Goal: Navigation & Orientation: Find specific page/section

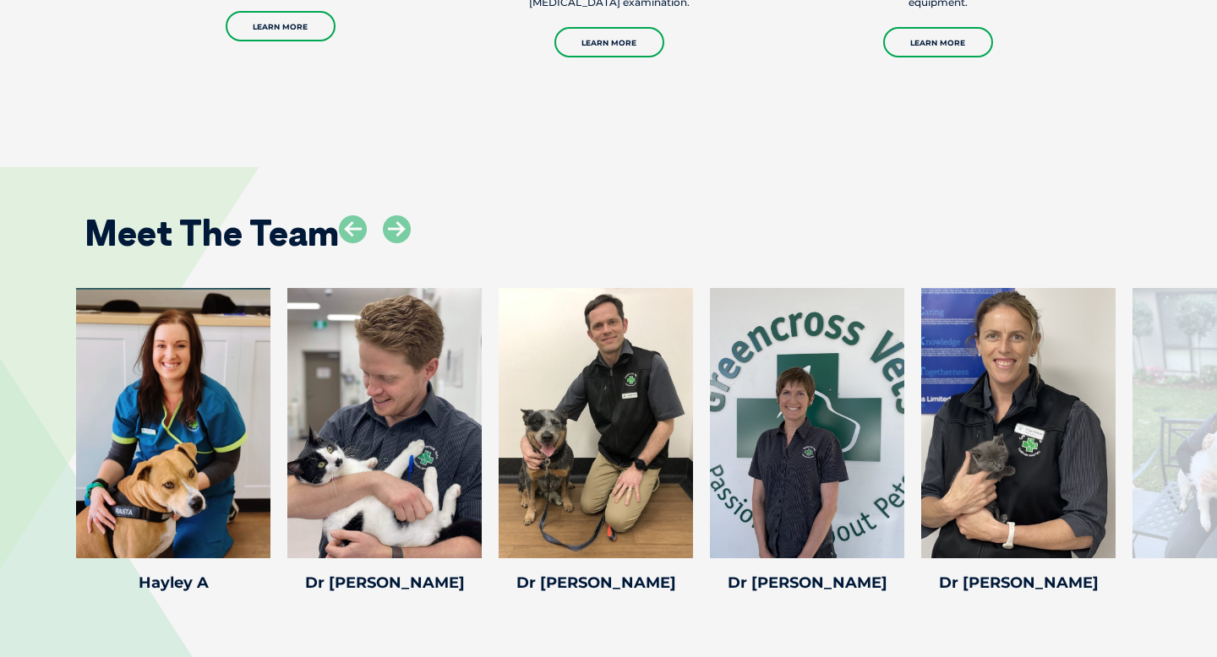
scroll to position [2372, 0]
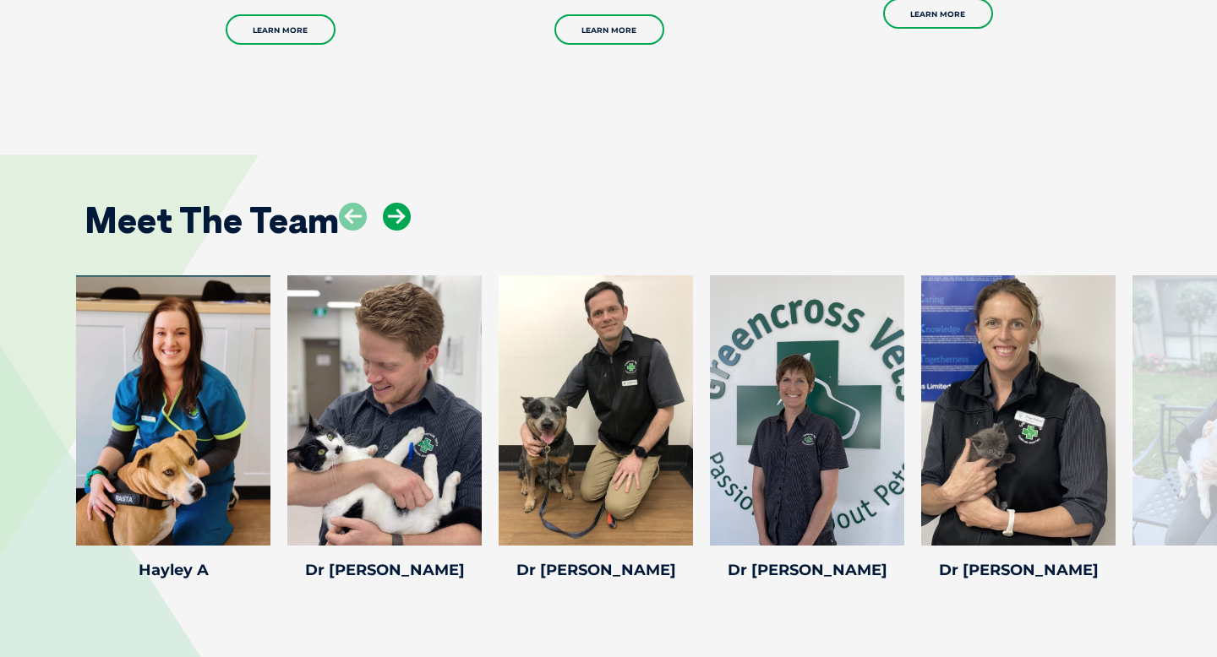
click at [402, 203] on icon at bounding box center [397, 217] width 28 height 28
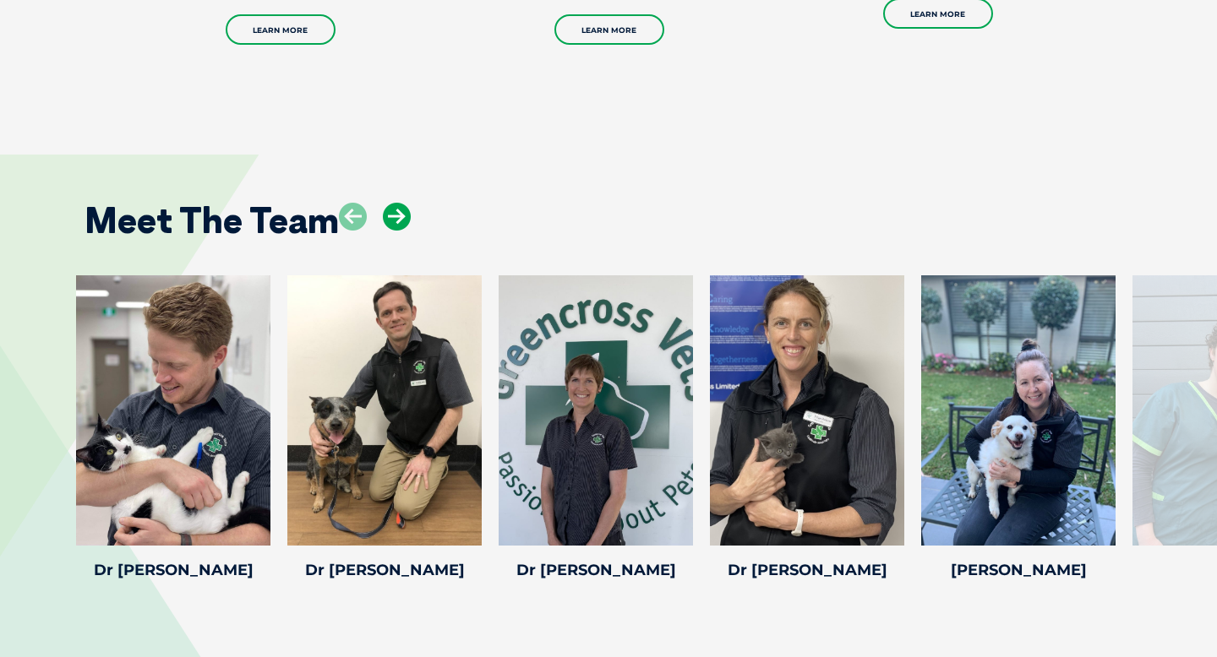
click at [402, 203] on icon at bounding box center [397, 217] width 28 height 28
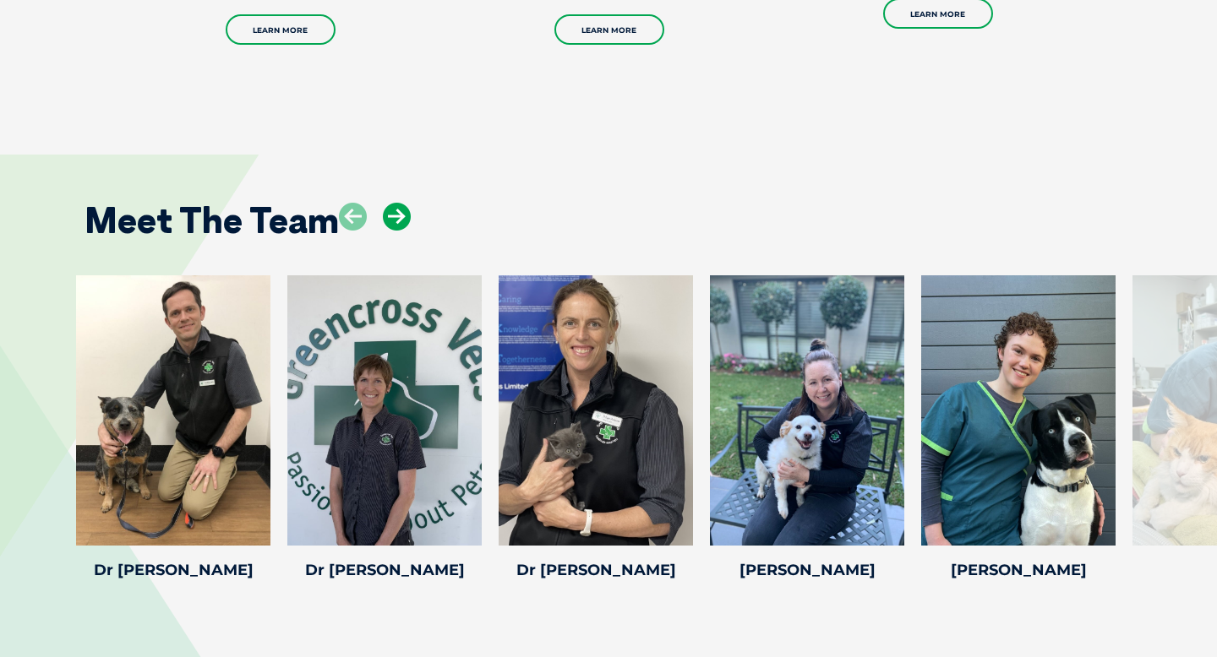
click at [402, 203] on icon at bounding box center [397, 217] width 28 height 28
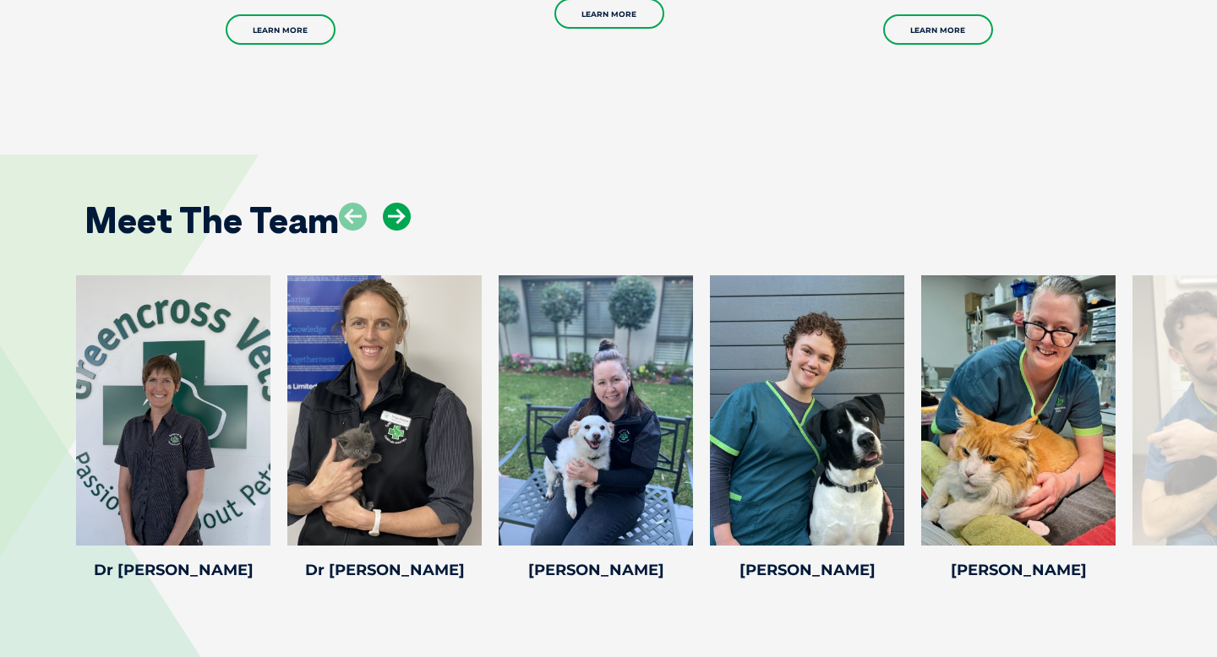
click at [402, 203] on icon at bounding box center [397, 217] width 28 height 28
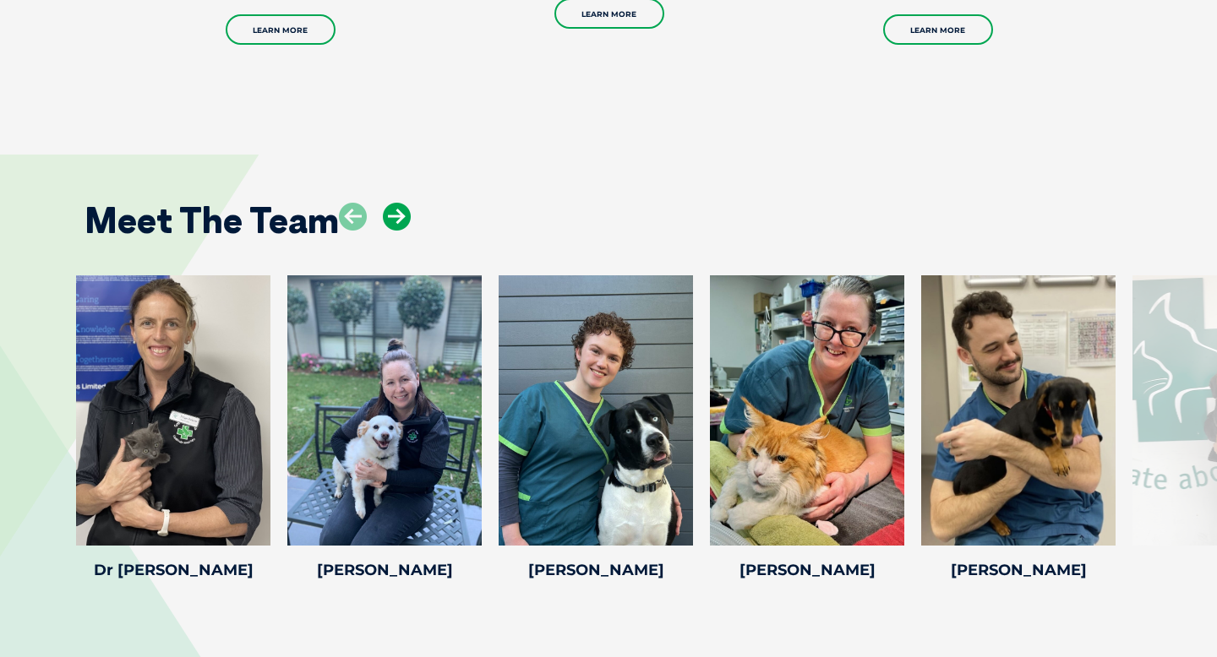
click at [402, 203] on icon at bounding box center [397, 217] width 28 height 28
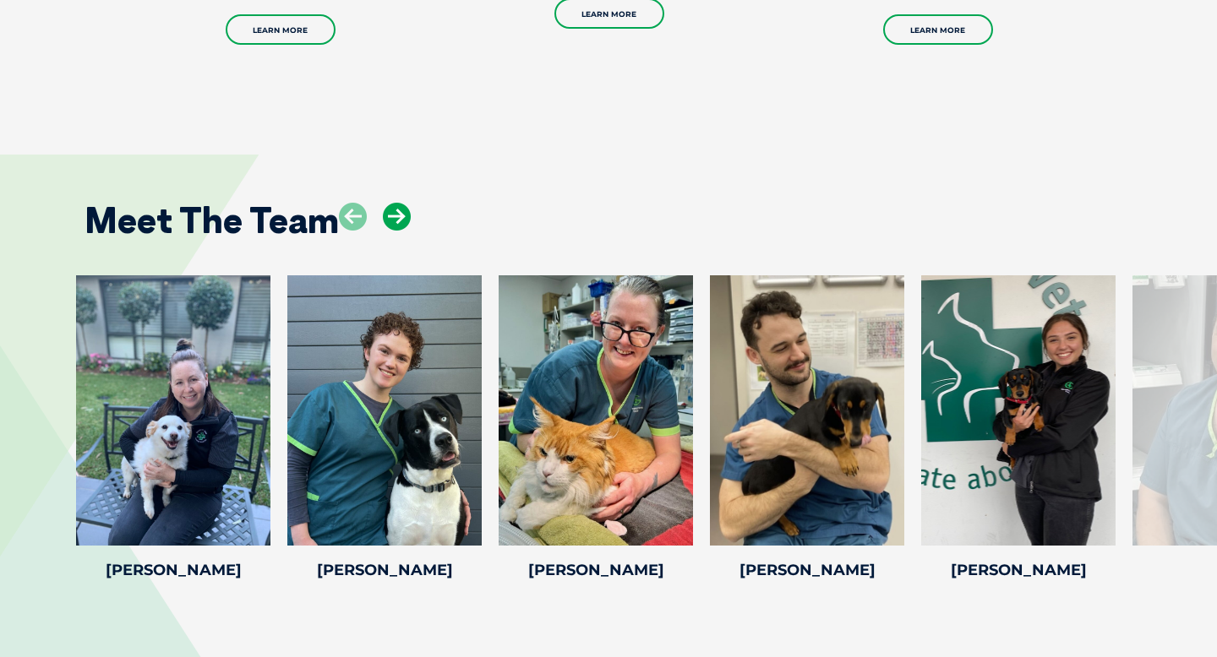
click at [402, 203] on icon at bounding box center [397, 217] width 28 height 28
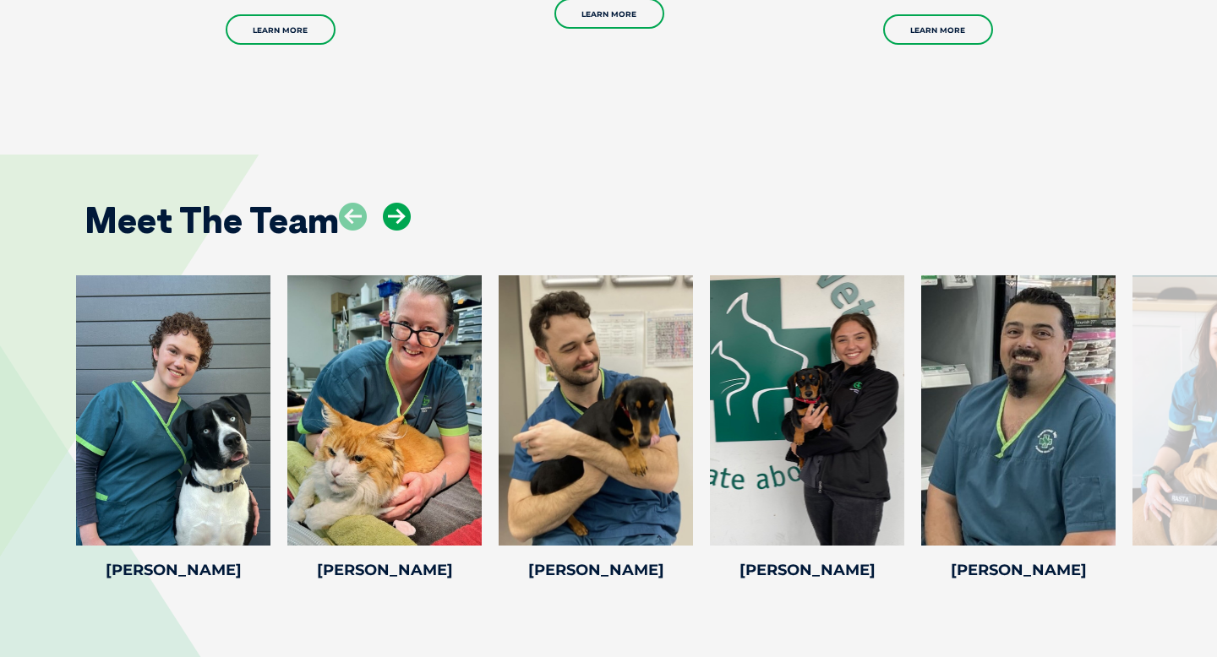
click at [402, 203] on icon at bounding box center [397, 217] width 28 height 28
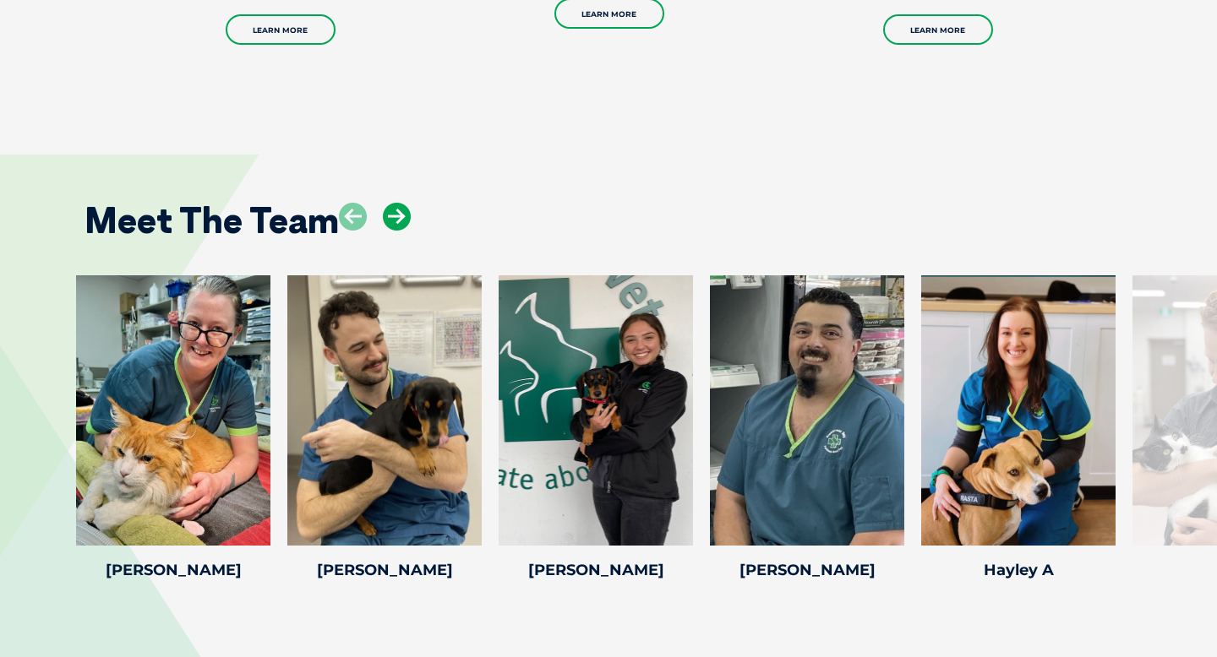
click at [402, 203] on icon at bounding box center [397, 217] width 28 height 28
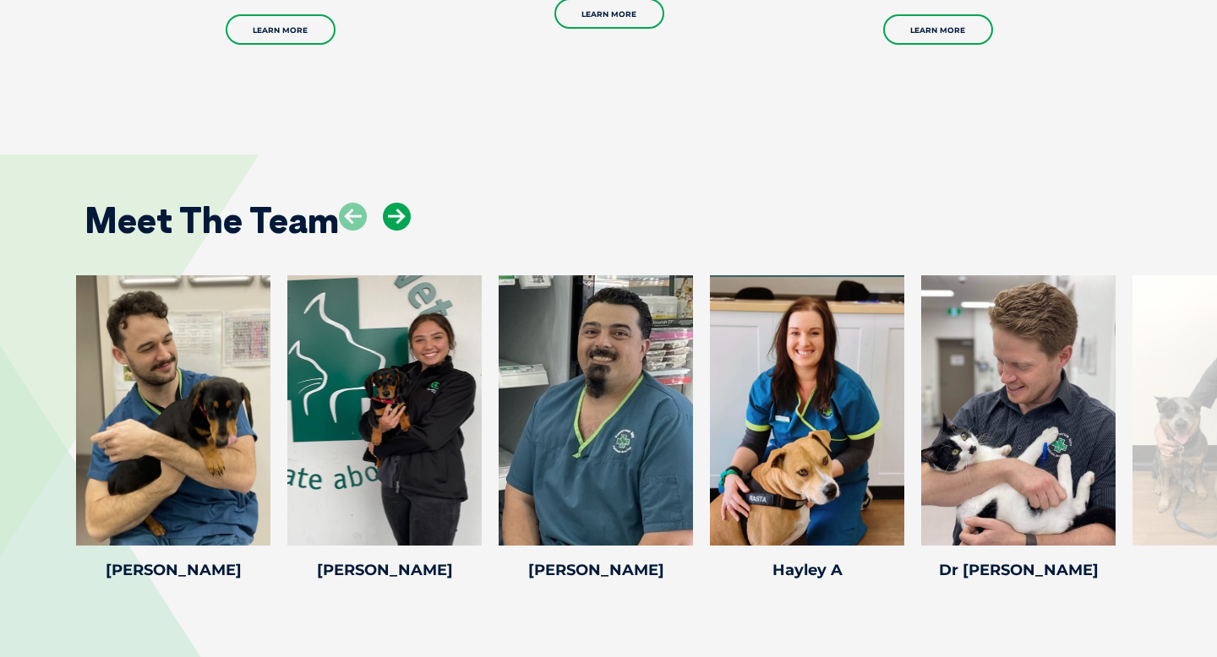
click at [402, 203] on icon at bounding box center [397, 217] width 28 height 28
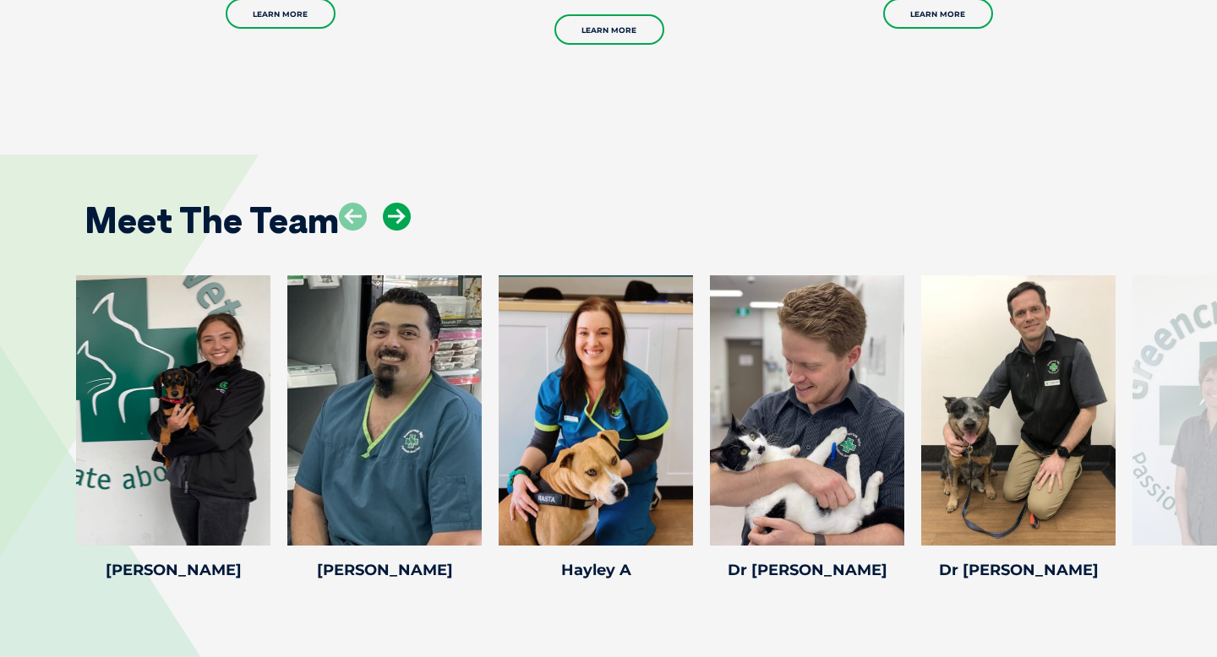
click at [402, 203] on icon at bounding box center [397, 217] width 28 height 28
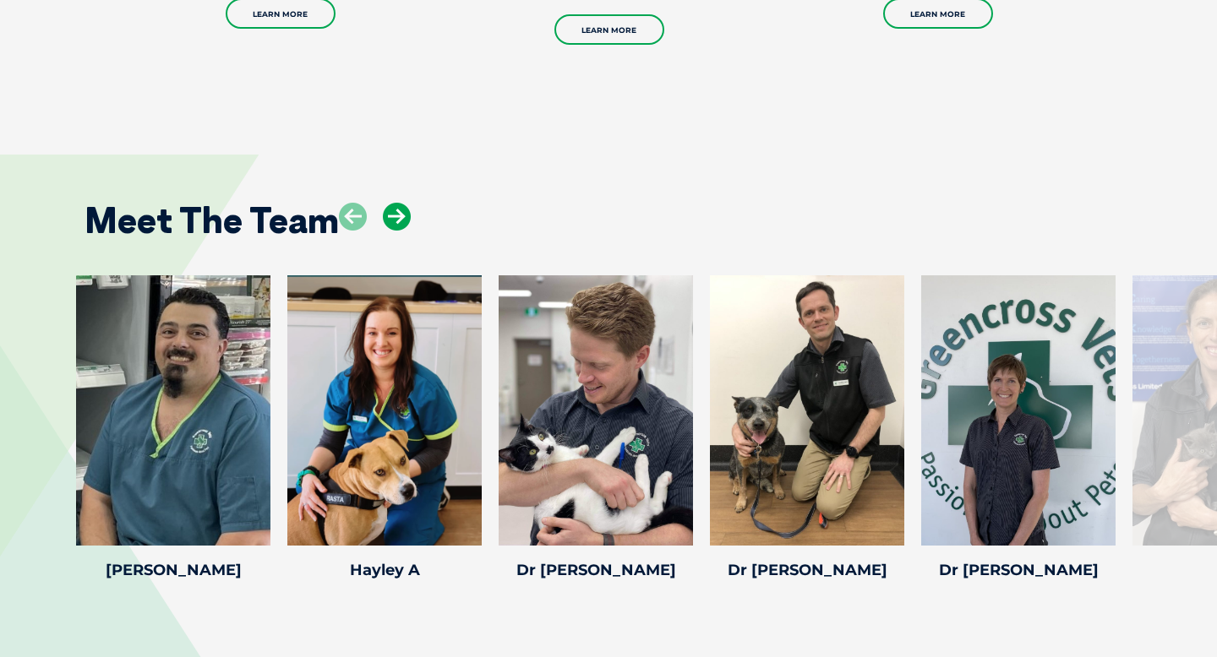
click at [402, 203] on icon at bounding box center [397, 217] width 28 height 28
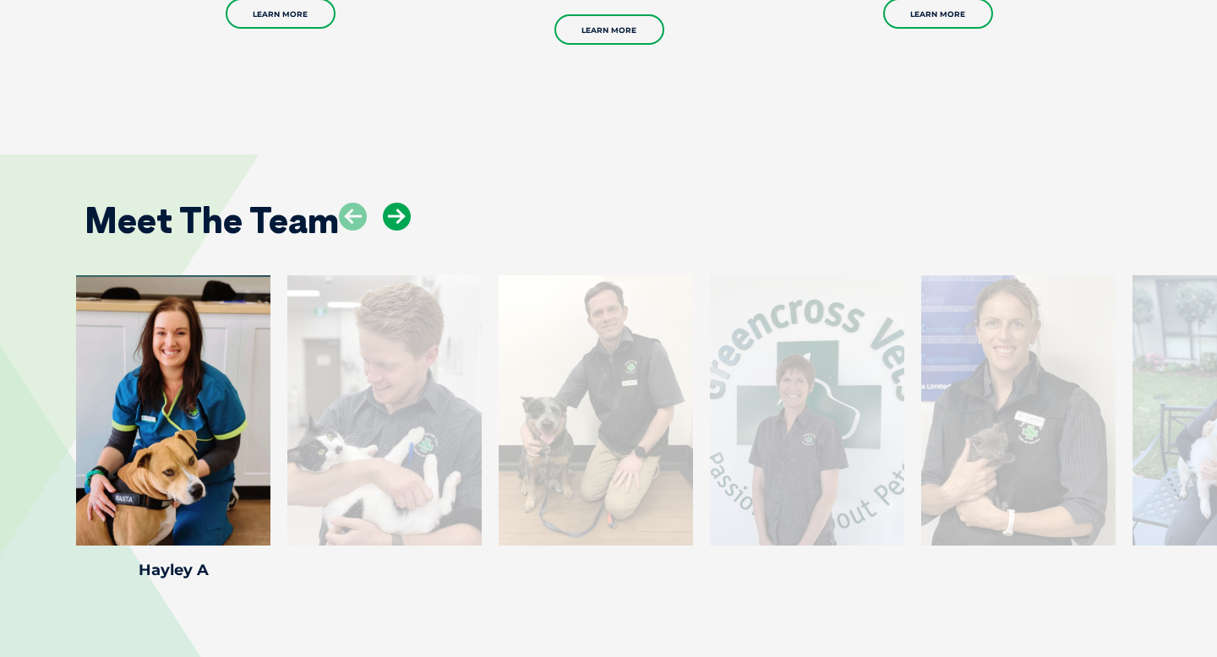
click at [402, 203] on icon at bounding box center [397, 217] width 28 height 28
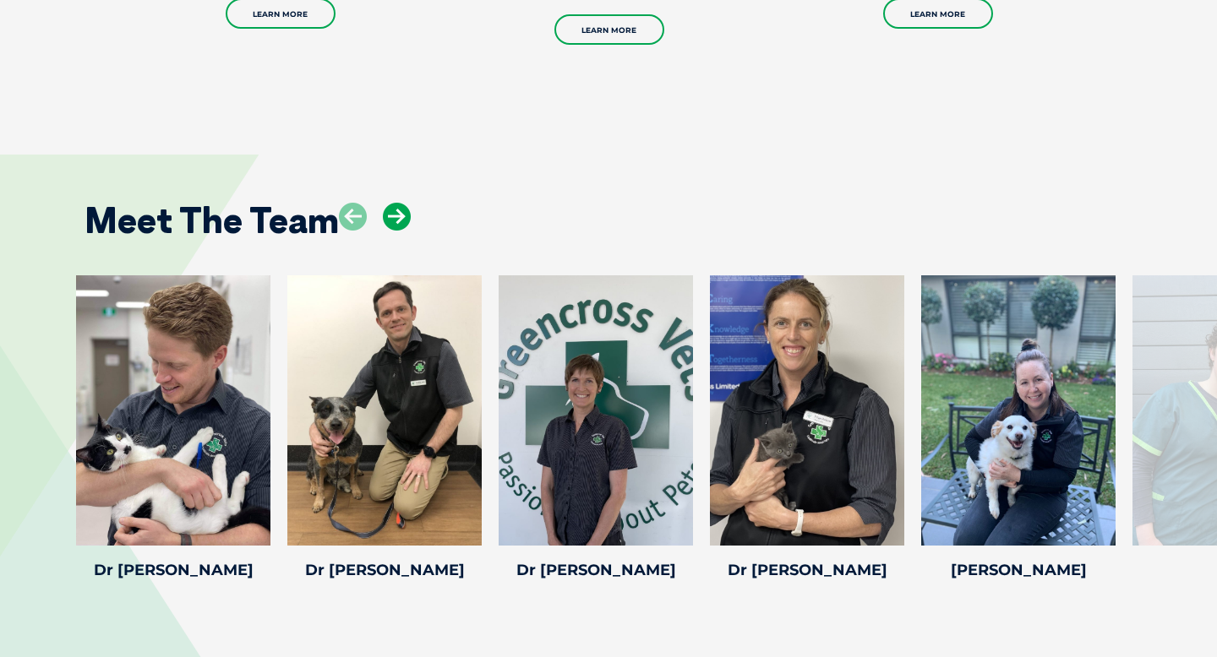
click at [402, 203] on icon at bounding box center [397, 217] width 28 height 28
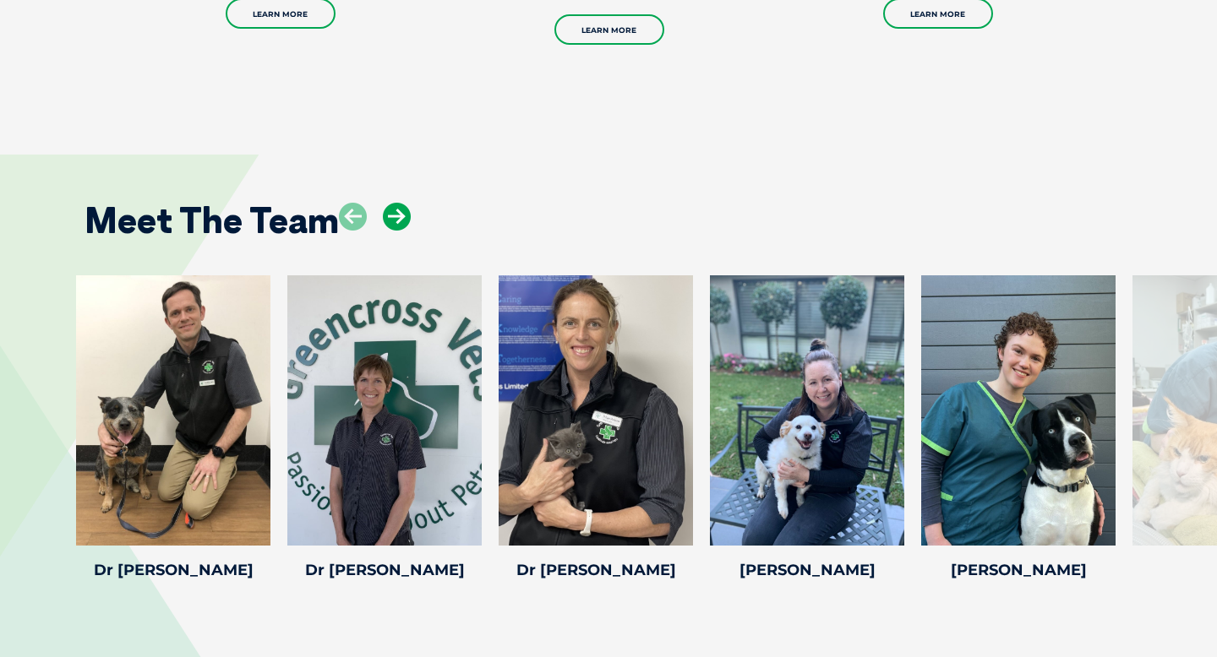
click at [402, 203] on icon at bounding box center [397, 217] width 28 height 28
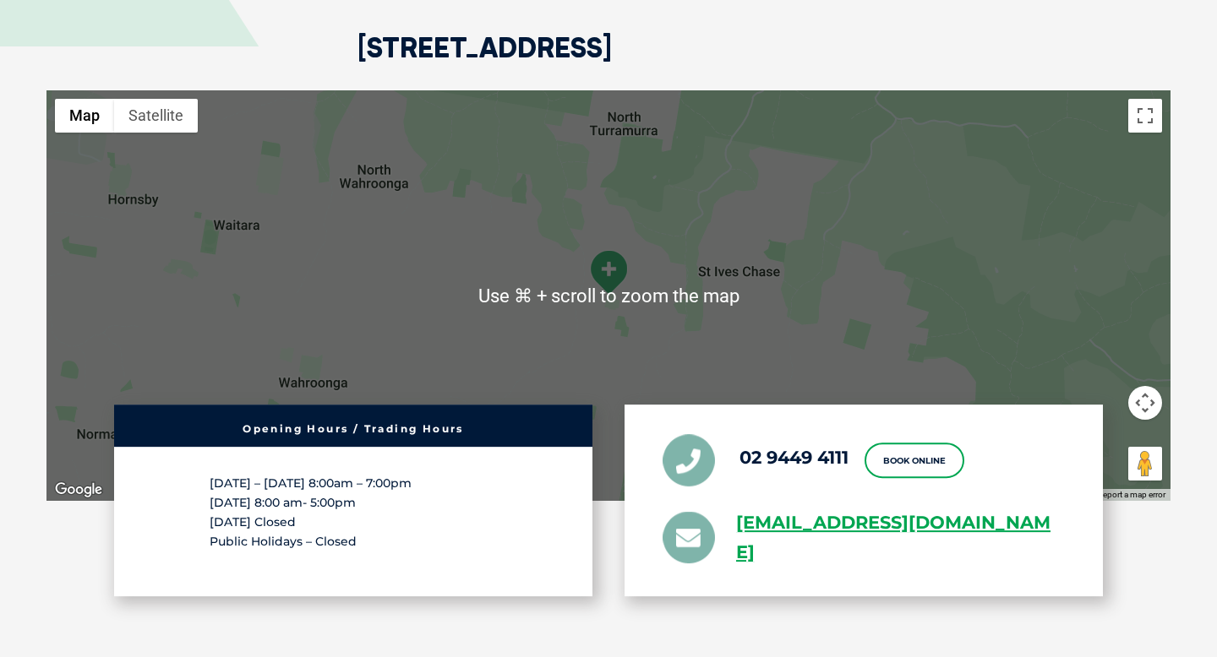
scroll to position [3151, 0]
